Goal: Information Seeking & Learning: Learn about a topic

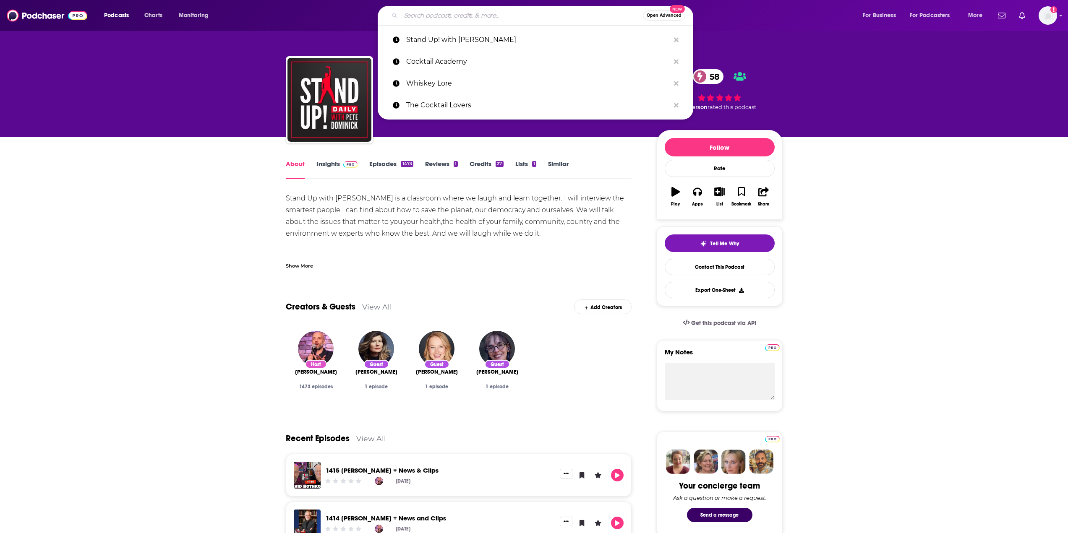
click at [516, 10] on input "Search podcasts, credits, & more..." at bounding box center [522, 15] width 242 height 13
type input "What We’re Drinking with [PERSON_NAME]"
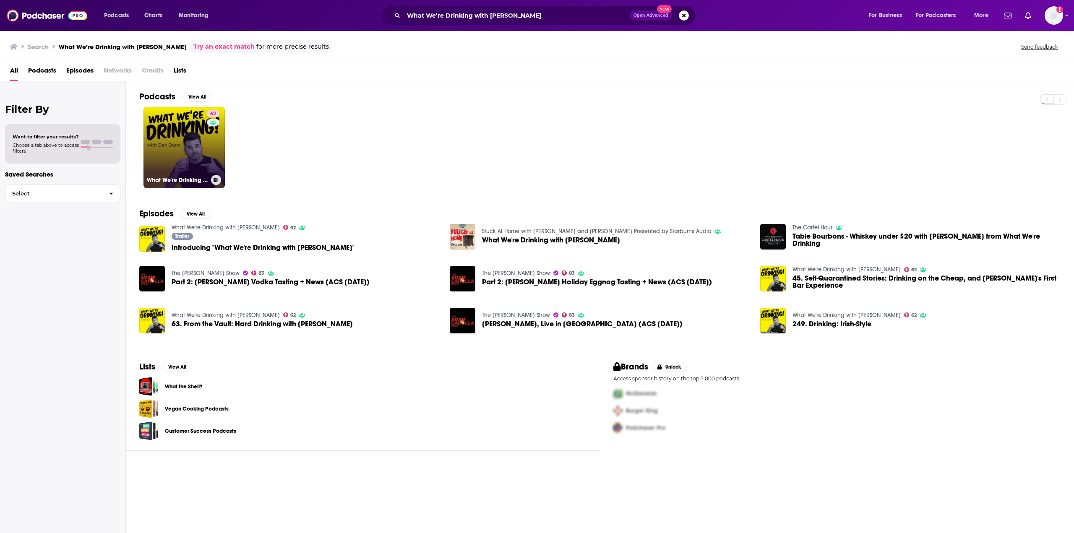
click at [176, 122] on link "62 What We're Drinking with [PERSON_NAME]" at bounding box center [184, 147] width 81 height 81
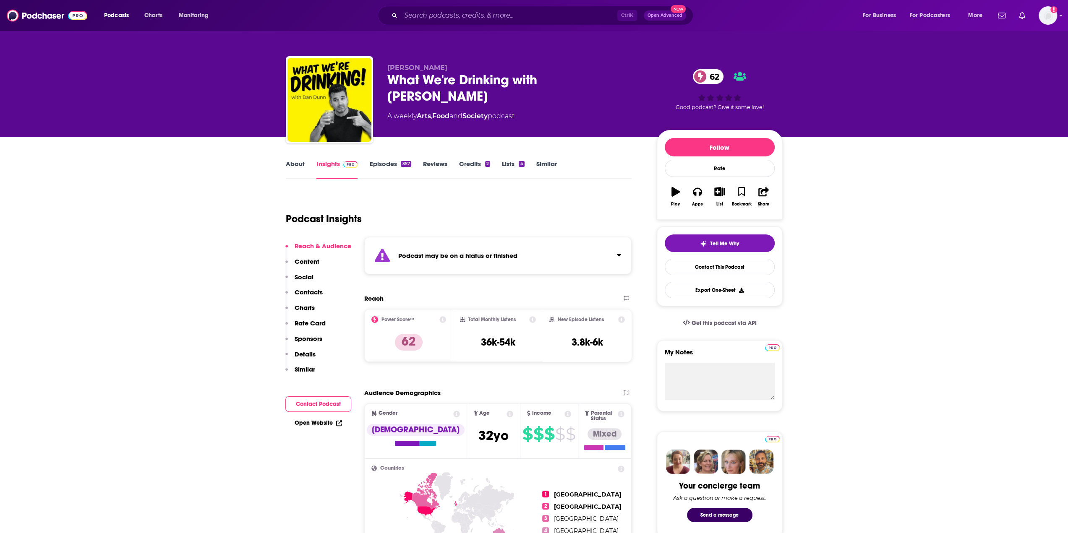
click at [511, 259] on strong "Podcast may be on a hiatus or finished" at bounding box center [457, 256] width 119 height 8
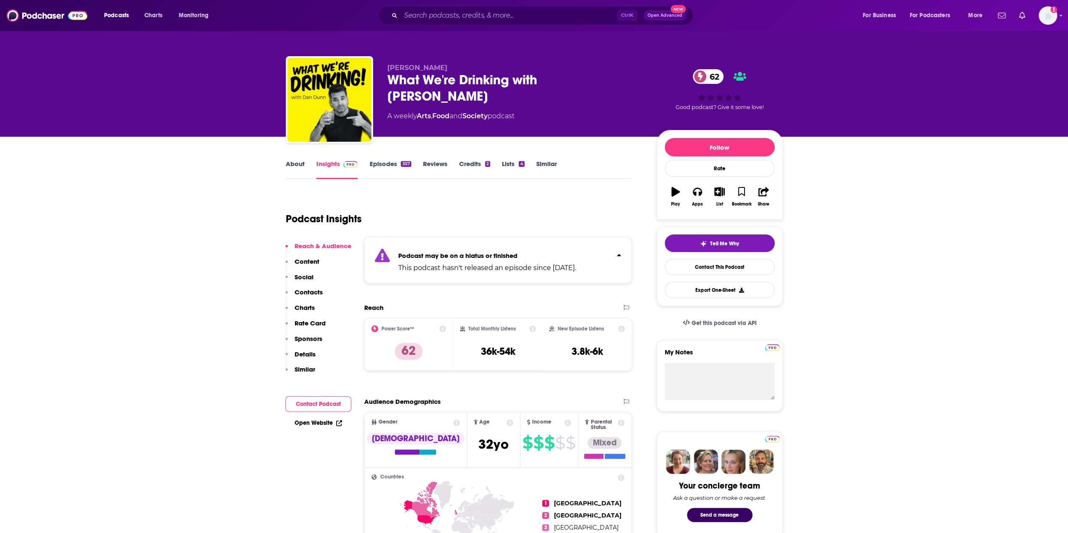
click at [511, 259] on strong "Podcast may be on a hiatus or finished" at bounding box center [457, 256] width 119 height 8
